Goal: Contribute content

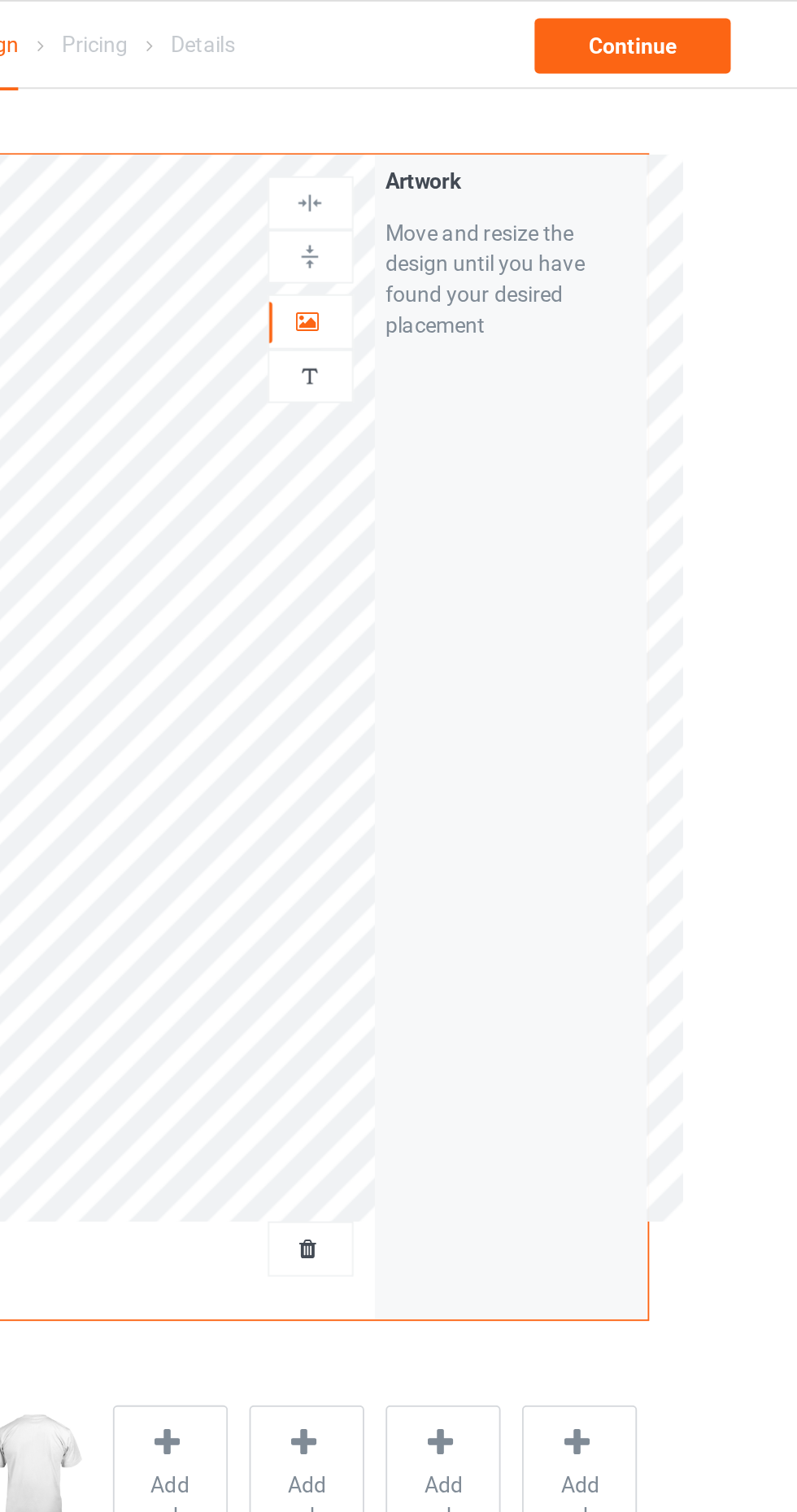
click at [520, 163] on div at bounding box center [513, 170] width 44 height 16
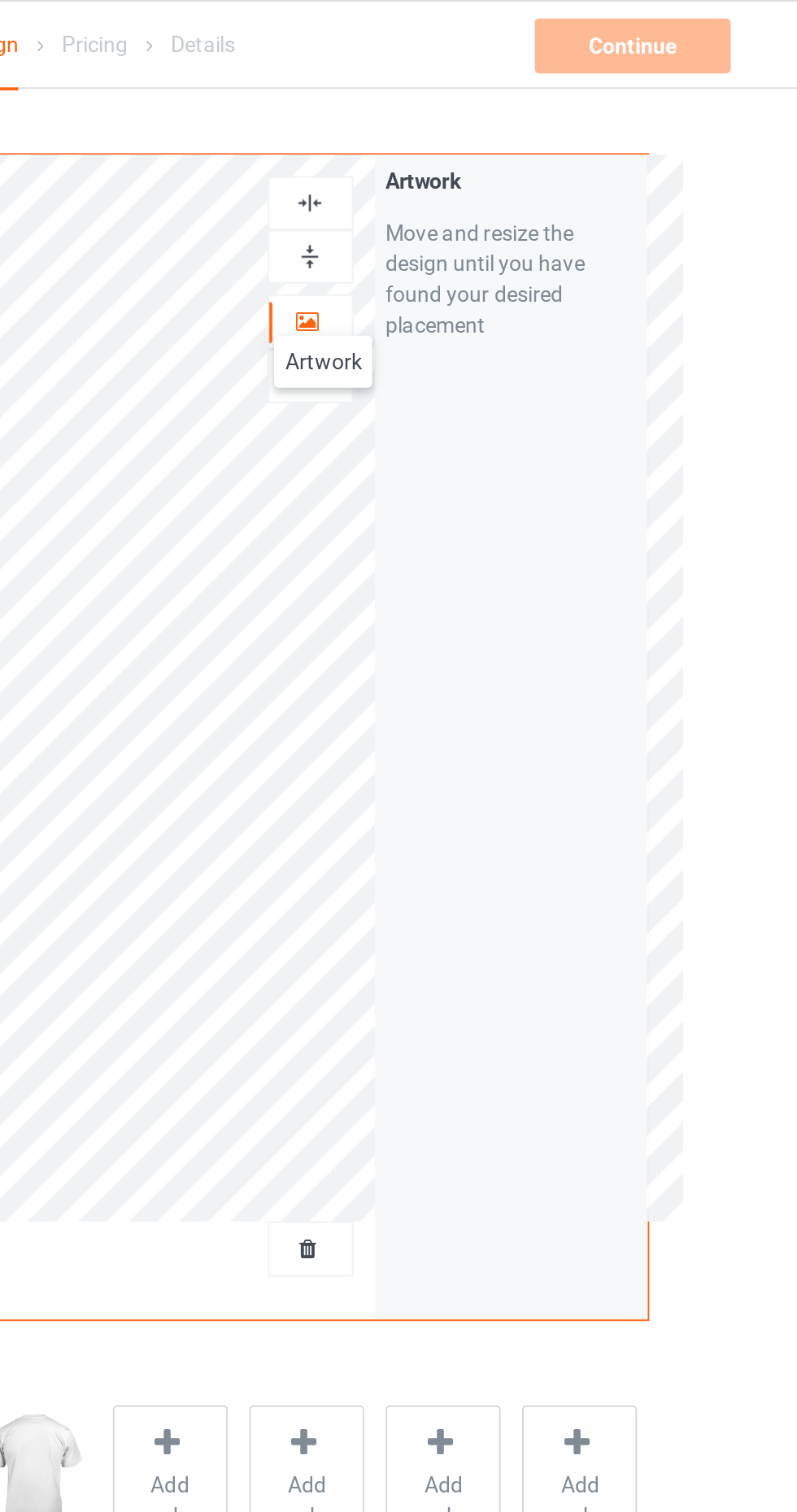
click at [702, 28] on div "Continue Artwork resolution lower than 150 DPI may result in bad print" at bounding box center [686, 23] width 108 height 29
